Goal: Information Seeking & Learning: Learn about a topic

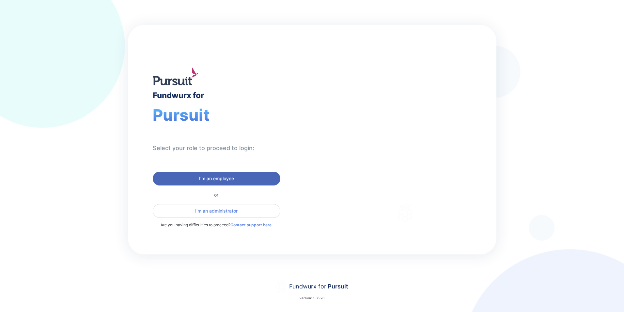
click at [226, 178] on span "I'm an employee" at bounding box center [216, 178] width 35 height 7
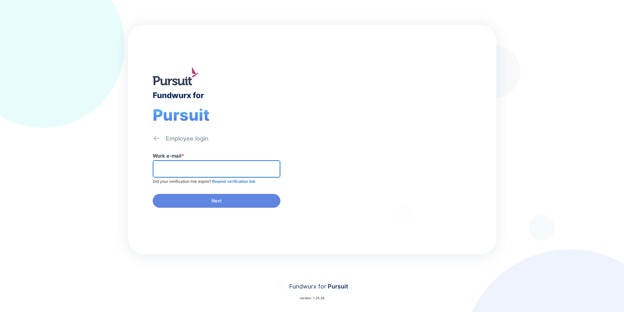
click at [200, 168] on input "text" at bounding box center [217, 169] width 122 height 10
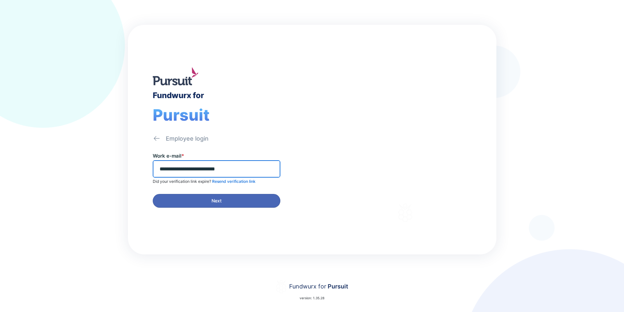
type input "**********"
click at [223, 201] on span "Next" at bounding box center [216, 200] width 119 height 7
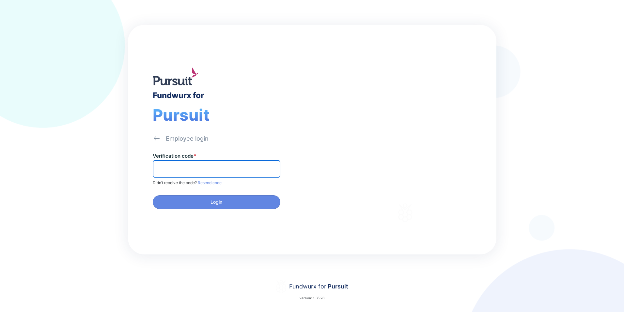
click at [177, 169] on input "text" at bounding box center [217, 169] width 122 height 10
paste input "******"
type input "******"
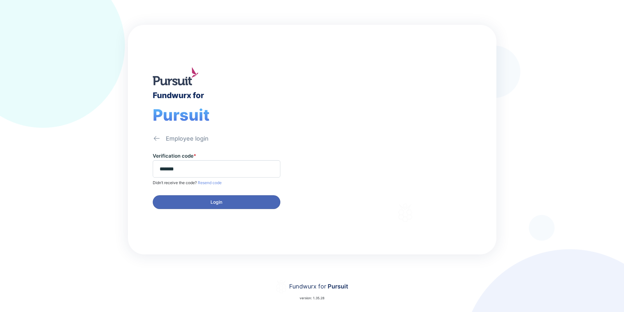
click at [235, 201] on span "Login" at bounding box center [216, 202] width 119 height 7
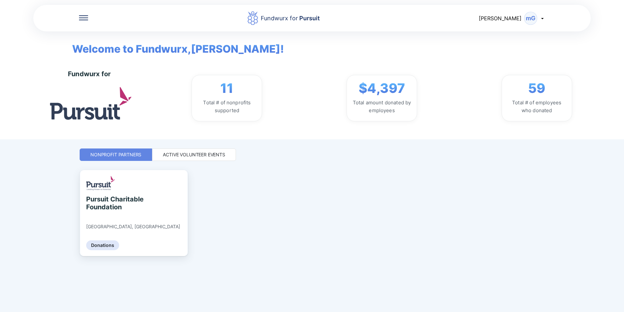
click at [82, 17] on icon at bounding box center [83, 17] width 9 height 5
click at [103, 39] on div "Home" at bounding box center [104, 39] width 15 height 7
click at [199, 154] on div "Active Volunteer Events" at bounding box center [194, 154] width 62 height 7
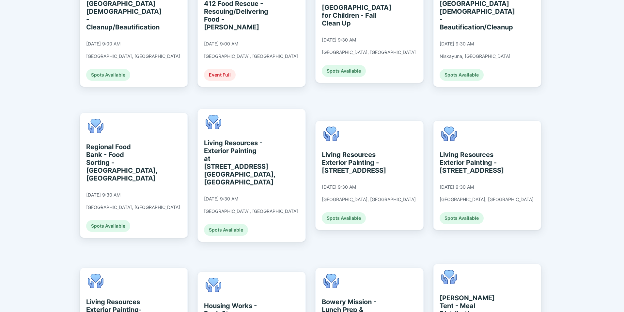
scroll to position [359, 0]
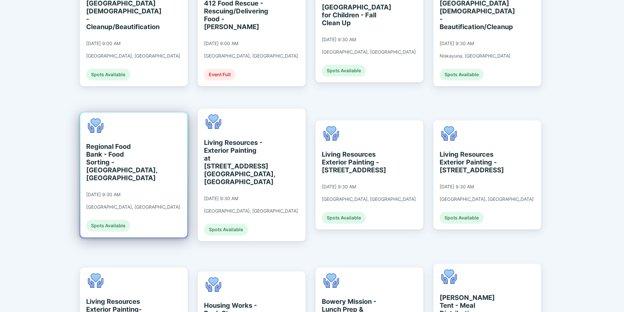
click at [114, 146] on div "Regional Food Bank - Food Sorting - [GEOGRAPHIC_DATA], [GEOGRAPHIC_DATA]" at bounding box center [116, 161] width 60 height 39
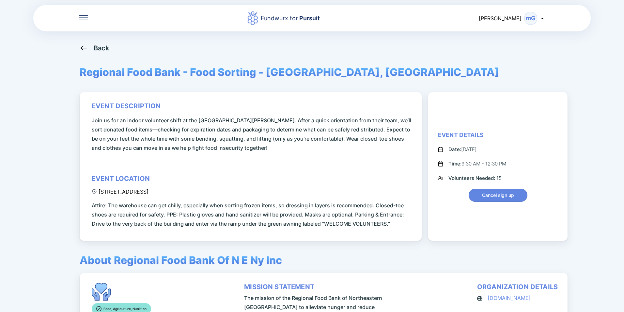
click at [84, 47] on icon at bounding box center [84, 48] width 8 height 8
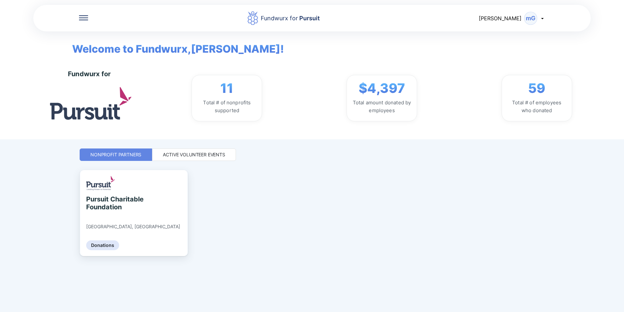
click at [196, 154] on div "Active Volunteer Events" at bounding box center [194, 154] width 62 height 7
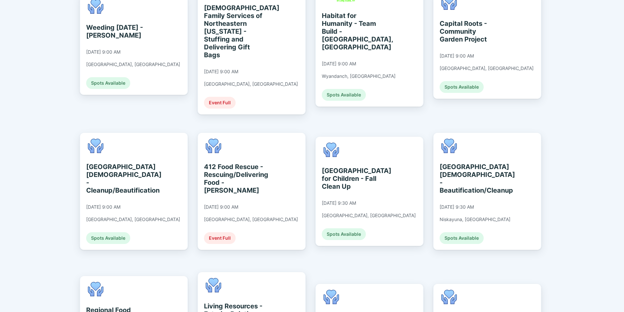
scroll to position [131, 0]
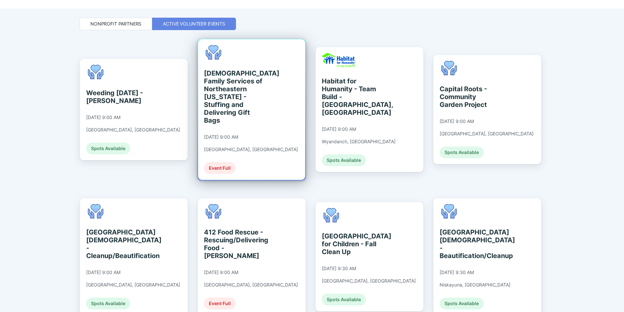
click at [239, 90] on div "[DEMOGRAPHIC_DATA] Family Services of Northeastern [US_STATE] - Stuffing and De…" at bounding box center [234, 96] width 60 height 55
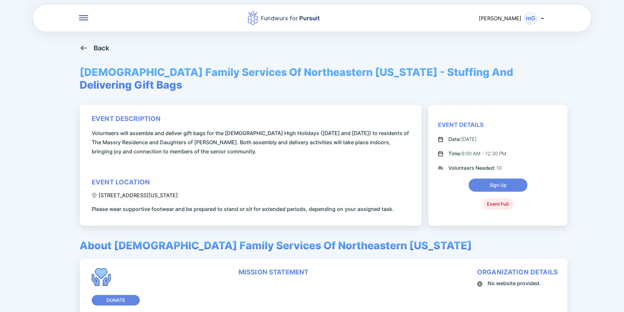
click at [85, 49] on icon at bounding box center [84, 48] width 8 height 8
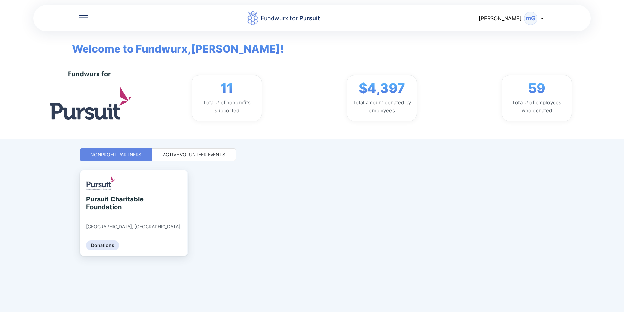
click at [204, 157] on div "Active Volunteer Events" at bounding box center [194, 154] width 62 height 7
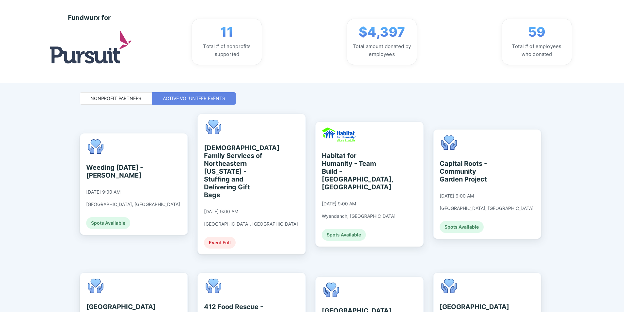
scroll to position [163, 0]
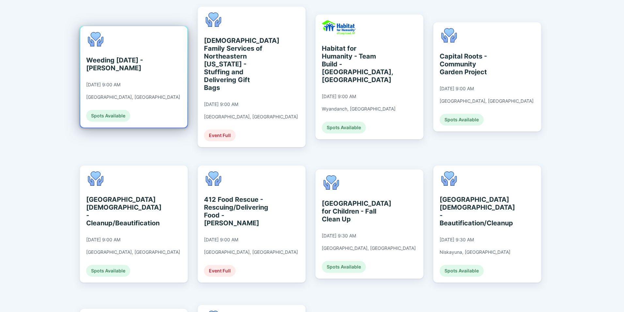
click at [126, 63] on div "Weeding [DATE] - [PERSON_NAME]" at bounding box center [116, 64] width 60 height 16
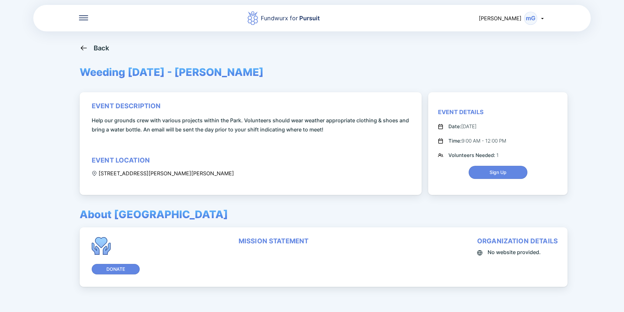
click at [84, 46] on icon at bounding box center [84, 48] width 8 height 8
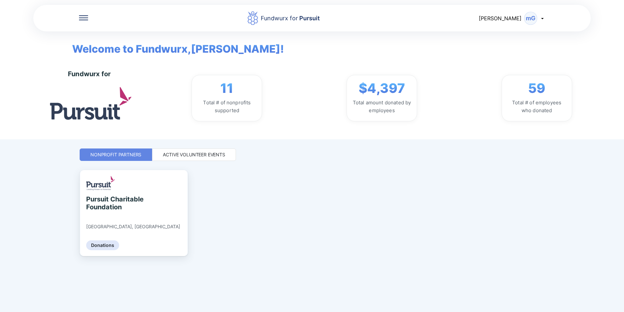
click at [185, 152] on div "Active Volunteer Events" at bounding box center [194, 154] width 62 height 7
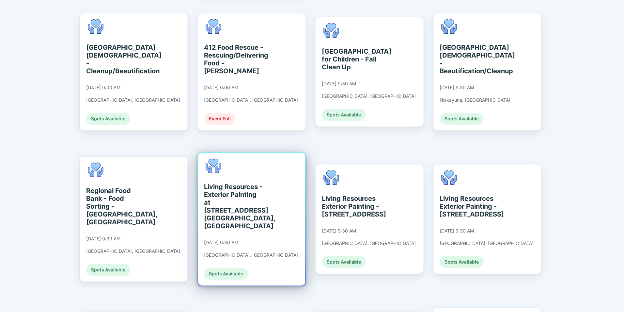
scroll to position [327, 0]
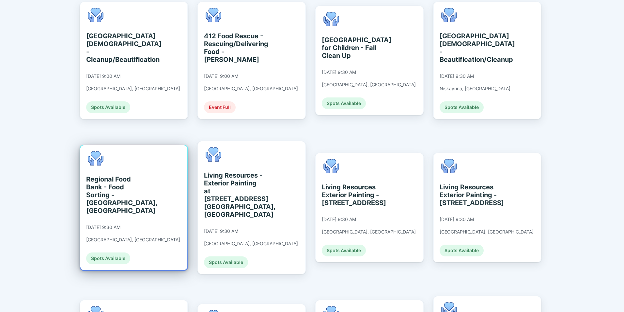
click at [116, 175] on div "Regional Food Bank - Food Sorting - [GEOGRAPHIC_DATA], [GEOGRAPHIC_DATA]" at bounding box center [116, 194] width 60 height 39
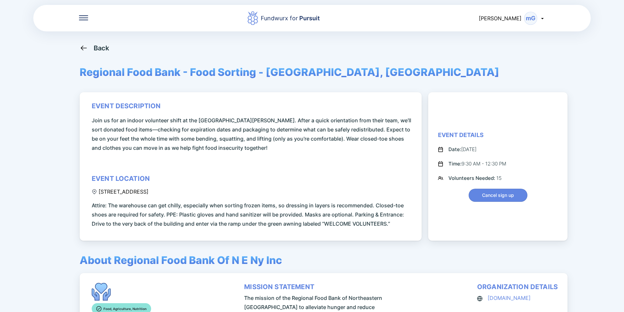
click at [97, 48] on div "Back" at bounding box center [102, 48] width 16 height 8
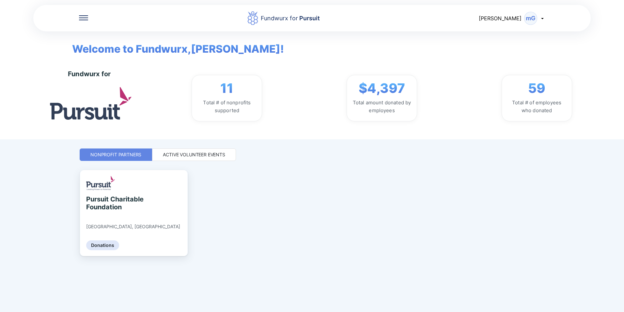
click at [186, 151] on div "Active Volunteer Events" at bounding box center [194, 154] width 84 height 12
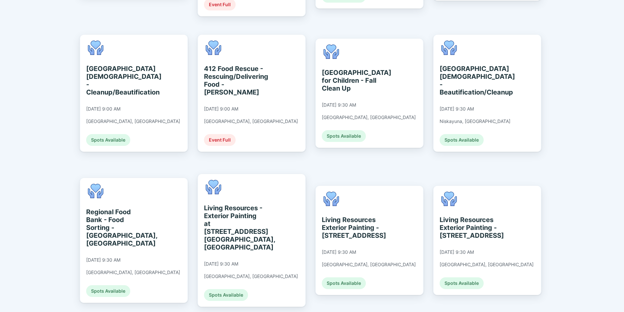
scroll to position [424, 0]
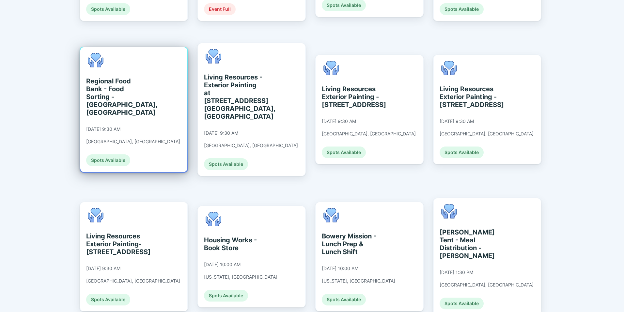
click at [124, 77] on div "Regional Food Bank - Food Sorting - [GEOGRAPHIC_DATA], [GEOGRAPHIC_DATA]" at bounding box center [116, 96] width 60 height 39
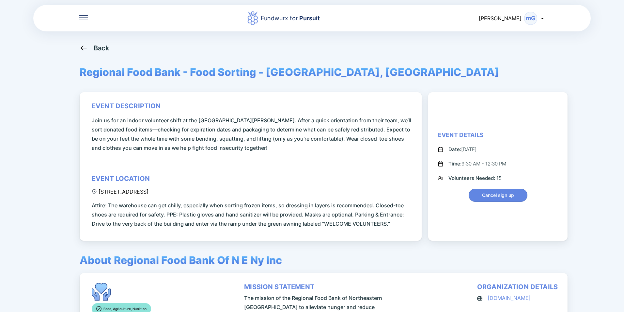
click at [87, 49] on icon at bounding box center [84, 48] width 8 height 8
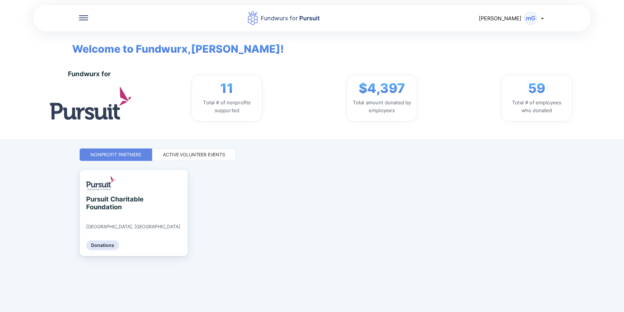
click at [201, 154] on div "Active Volunteer Events" at bounding box center [194, 154] width 62 height 7
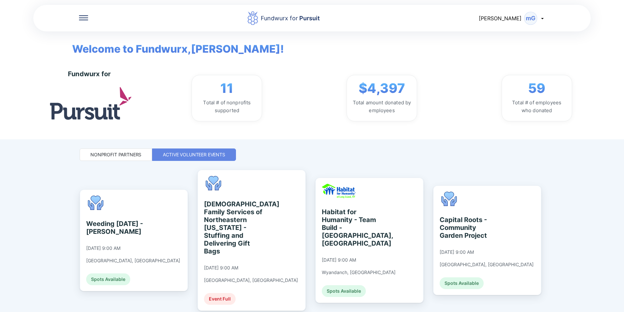
click at [539, 19] on div "[PERSON_NAME]" at bounding box center [512, 18] width 66 height 13
click at [506, 51] on div "Log out" at bounding box center [504, 52] width 19 height 7
